Goal: Task Accomplishment & Management: Manage account settings

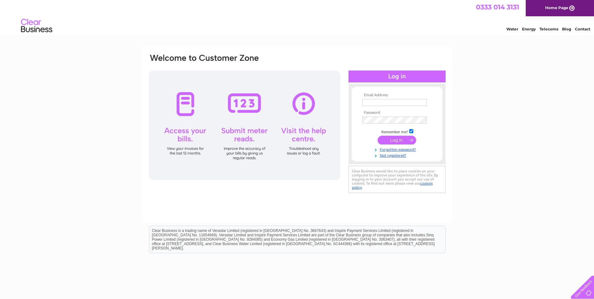
type input "[PERSON_NAME][EMAIL_ADDRESS][DOMAIN_NAME]"
click at [390, 141] on input "submit" at bounding box center [397, 140] width 39 height 9
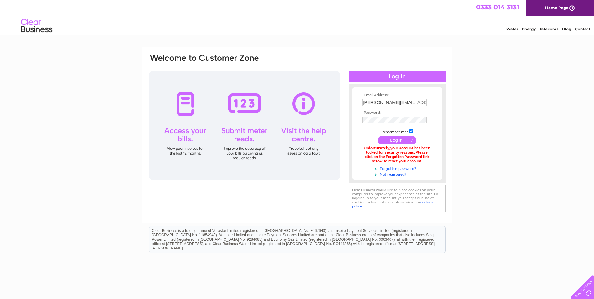
click at [398, 168] on link "Forgotten password?" at bounding box center [397, 168] width 71 height 6
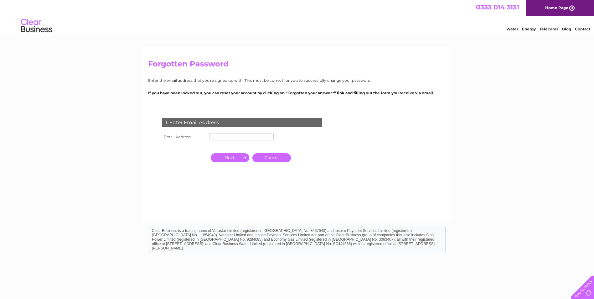
click at [221, 135] on input "text" at bounding box center [241, 136] width 65 height 7
type input "[PERSON_NAME][EMAIL_ADDRESS][DOMAIN_NAME]"
click at [237, 158] on input "button" at bounding box center [230, 158] width 39 height 9
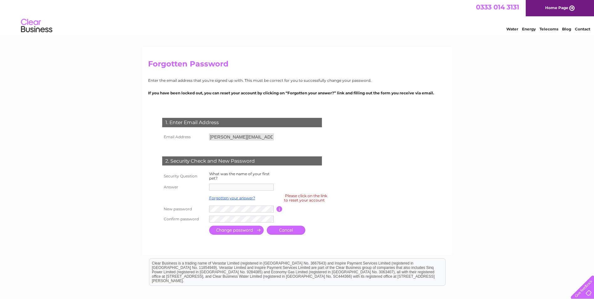
click at [267, 137] on input "[PERSON_NAME][EMAIL_ADDRESS][DOMAIN_NAME]" at bounding box center [241, 136] width 65 height 7
click at [240, 182] on td at bounding box center [242, 187] width 69 height 10
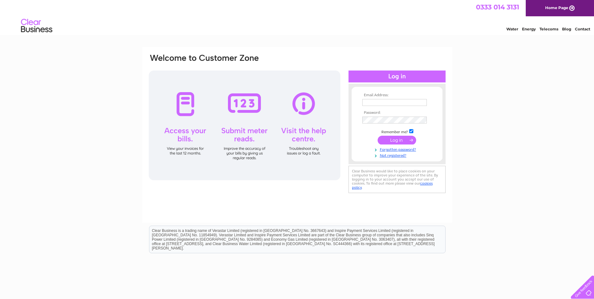
type input "[PERSON_NAME][EMAIL_ADDRESS][DOMAIN_NAME]"
click at [378, 136] on input "submit" at bounding box center [397, 140] width 39 height 9
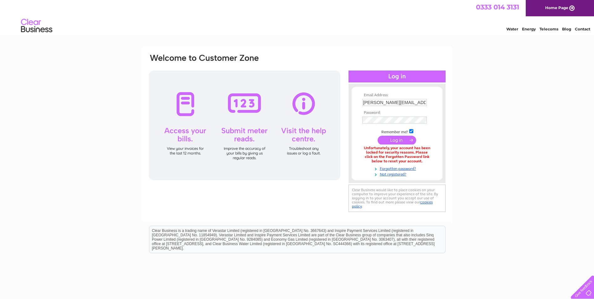
click at [406, 141] on input "submit" at bounding box center [397, 140] width 39 height 9
click at [398, 168] on link "Forgotten password?" at bounding box center [397, 168] width 71 height 6
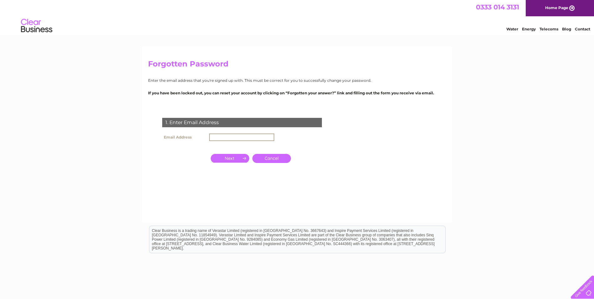
click at [267, 138] on input "text" at bounding box center [241, 137] width 65 height 8
type input "robin@guild-homes.co.uk"
click at [233, 158] on input "button" at bounding box center [230, 158] width 39 height 9
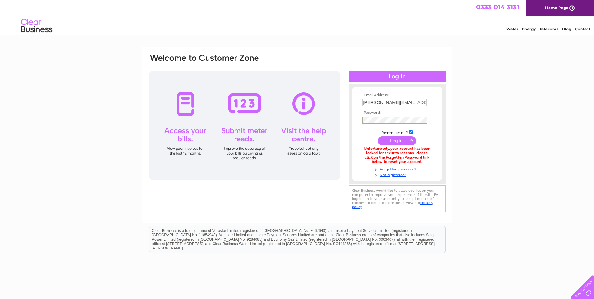
click at [476, 170] on div "Email Address: robin@guild-homes.co.uk Password: Forgotten password?" at bounding box center [297, 188] width 594 height 282
click at [387, 167] on link "Forgotten password?" at bounding box center [397, 168] width 71 height 6
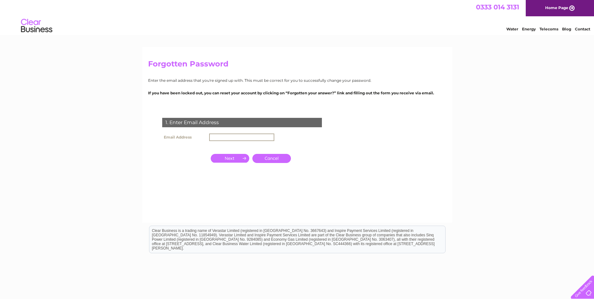
click at [223, 136] on input "text" at bounding box center [241, 137] width 65 height 8
type input "[PERSON_NAME][EMAIL_ADDRESS][DOMAIN_NAME]"
click at [236, 158] on input "button" at bounding box center [230, 158] width 39 height 9
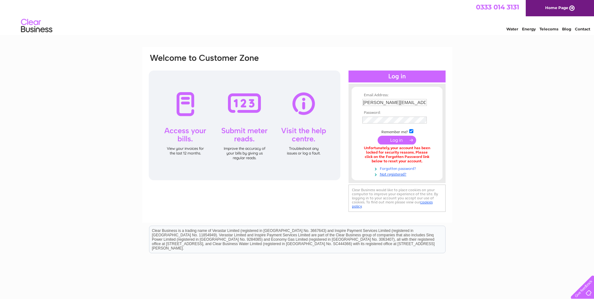
click at [406, 167] on link "Forgotten password?" at bounding box center [397, 168] width 71 height 6
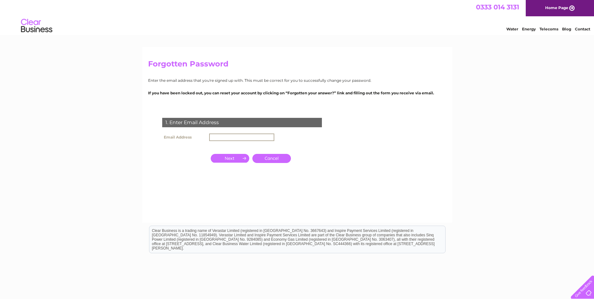
click at [251, 136] on input "text" at bounding box center [241, 137] width 65 height 8
type input "[PERSON_NAME][EMAIL_ADDRESS][DOMAIN_NAME]"
click at [239, 158] on input "button" at bounding box center [230, 158] width 39 height 9
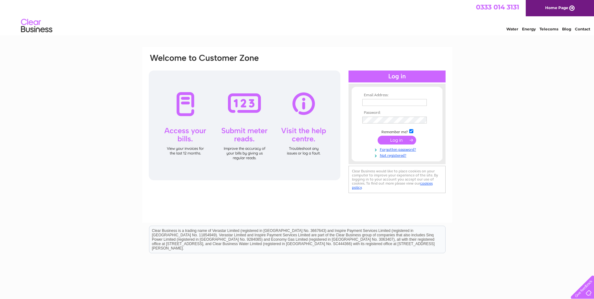
type input "[PERSON_NAME][EMAIL_ADDRESS][DOMAIN_NAME]"
click at [352, 121] on form "Email Address: [PERSON_NAME][EMAIL_ADDRESS][DOMAIN_NAME] Password:" at bounding box center [397, 125] width 91 height 65
click at [378, 136] on input "submit" at bounding box center [397, 140] width 39 height 9
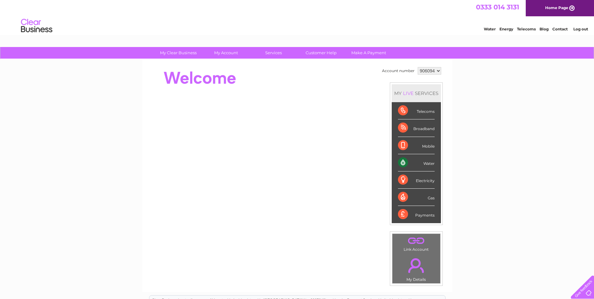
click at [438, 70] on select "906094" at bounding box center [429, 71] width 23 height 8
click at [418, 67] on select "906094" at bounding box center [429, 71] width 23 height 8
click at [438, 72] on select "906094" at bounding box center [429, 71] width 23 height 8
